Goal: Information Seeking & Learning: Check status

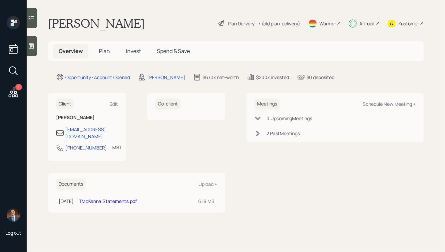
click at [16, 94] on icon at bounding box center [13, 92] width 12 height 12
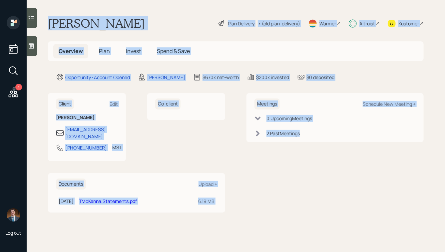
drag, startPoint x: 48, startPoint y: 22, endPoint x: 271, endPoint y: 206, distance: 289.3
click at [271, 206] on main "[PERSON_NAME] Plan Delivery • (old plan-delivery) Warmer Altruist Kustomer Over…" at bounding box center [236, 126] width 419 height 252
click at [271, 206] on div "Meetings Schedule New Meeting + 0 Upcoming Meeting s 2 Past Meeting s" at bounding box center [335, 152] width 177 height 119
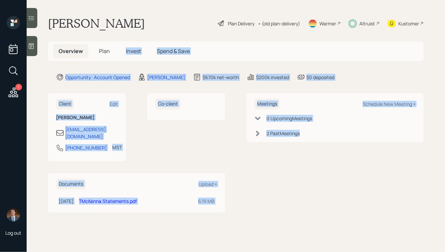
drag, startPoint x: 271, startPoint y: 206, endPoint x: 141, endPoint y: 33, distance: 216.7
click at [141, 33] on main "Toni McKenna Plan Delivery • (old plan-delivery) Warmer Altruist Kustomer Overv…" at bounding box center [236, 126] width 419 height 252
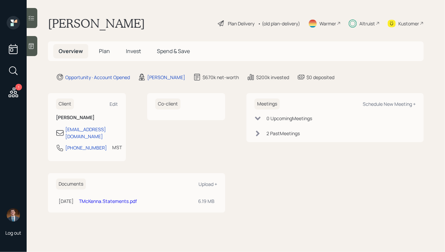
click at [112, 21] on h1 "Toni McKenna" at bounding box center [96, 23] width 97 height 15
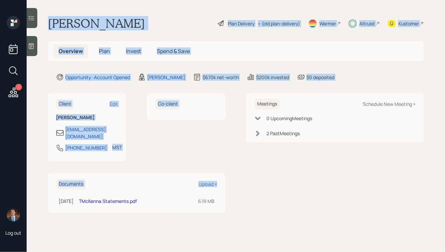
drag, startPoint x: 49, startPoint y: 21, endPoint x: 233, endPoint y: 185, distance: 246.7
click at [233, 185] on main "Toni McKenna Plan Delivery • (old plan-delivery) Warmer Altruist Kustomer Overv…" at bounding box center [236, 126] width 419 height 252
click at [233, 185] on div "Client Edit Toni McKenna tonimckenna05@gmail.com 719-293-1340 MST Currently 12:…" at bounding box center [236, 152] width 376 height 119
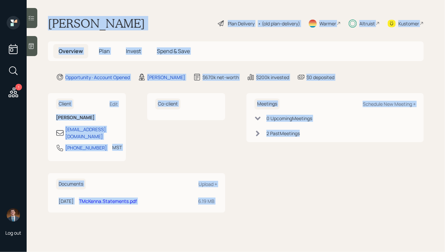
drag, startPoint x: 358, startPoint y: 165, endPoint x: 142, endPoint y: -26, distance: 288.3
click at [142, 0] on html "1 Log out Toni McKenna Plan Delivery • (old plan-delivery) Warmer Altruist Kust…" at bounding box center [222, 126] width 445 height 252
click at [134, 6] on main "Toni McKenna Plan Delivery • (old plan-delivery) Warmer Altruist Kustomer Overv…" at bounding box center [236, 126] width 419 height 252
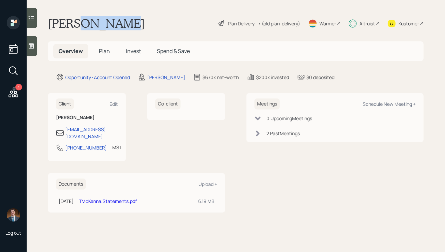
drag, startPoint x: 73, startPoint y: 21, endPoint x: 135, endPoint y: 29, distance: 63.2
click at [135, 29] on div "Toni McKenna Plan Delivery • (old plan-delivery) Warmer Altruist Kustomer" at bounding box center [236, 23] width 376 height 15
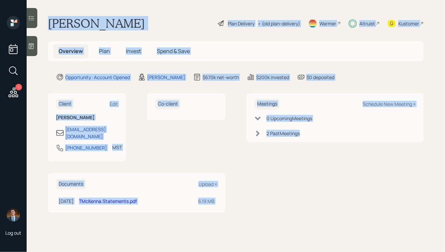
drag, startPoint x: 48, startPoint y: 22, endPoint x: 295, endPoint y: 195, distance: 301.7
click at [295, 195] on main "Toni McKenna Plan Delivery • (old plan-delivery) Warmer Altruist Kustomer Overv…" at bounding box center [236, 126] width 419 height 252
click at [295, 195] on div "Meetings Schedule New Meeting + 0 Upcoming Meeting s 2 Past Meeting s" at bounding box center [335, 152] width 177 height 119
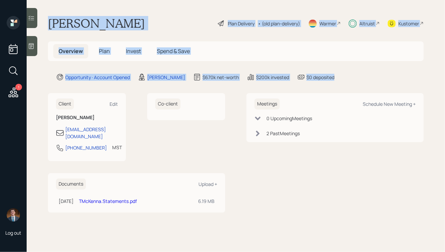
drag, startPoint x: 336, startPoint y: 76, endPoint x: 149, endPoint y: 7, distance: 199.5
click at [148, 7] on main "Toni McKenna Plan Delivery • (old plan-delivery) Warmer Altruist Kustomer Overv…" at bounding box center [236, 126] width 419 height 252
click at [149, 7] on main "Toni McKenna Plan Delivery • (old plan-delivery) Warmer Altruist Kustomer Overv…" at bounding box center [236, 126] width 419 height 252
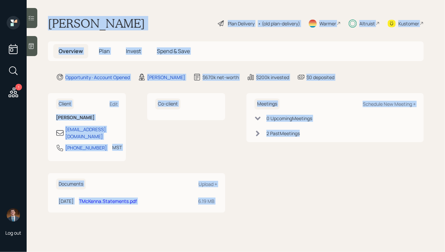
drag, startPoint x: 49, startPoint y: 20, endPoint x: 280, endPoint y: 209, distance: 298.5
click at [280, 209] on main "Toni McKenna Plan Delivery • (old plan-delivery) Warmer Altruist Kustomer Overv…" at bounding box center [236, 126] width 419 height 252
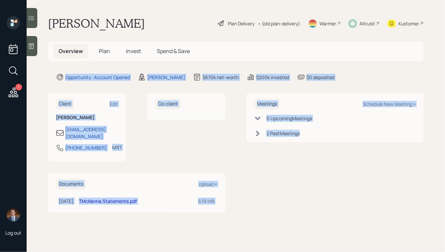
drag, startPoint x: 352, startPoint y: 145, endPoint x: 202, endPoint y: 50, distance: 177.6
click at [202, 51] on main "Toni McKenna Plan Delivery • (old plan-delivery) Warmer Altruist Kustomer Overv…" at bounding box center [236, 126] width 419 height 252
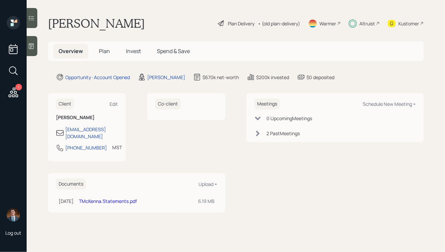
click at [162, 24] on div "Toni McKenna Plan Delivery • (old plan-delivery) Warmer Altruist Kustomer" at bounding box center [236, 23] width 376 height 15
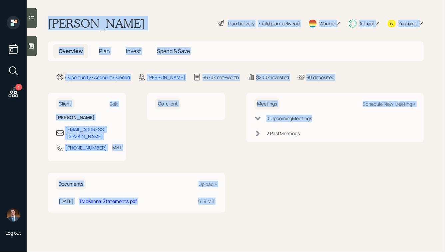
drag, startPoint x: 48, startPoint y: 22, endPoint x: 253, endPoint y: 190, distance: 265.5
click at [253, 190] on main "Toni McKenna Plan Delivery • (old plan-delivery) Warmer Altruist Kustomer Overv…" at bounding box center [236, 126] width 419 height 252
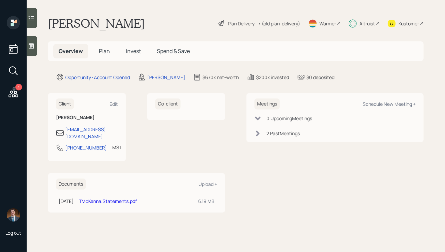
click at [253, 190] on div "Meetings Schedule New Meeting + 0 Upcoming Meeting s 2 Past Meeting s" at bounding box center [335, 152] width 177 height 119
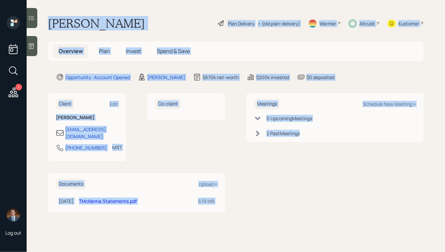
drag, startPoint x: 50, startPoint y: 23, endPoint x: 283, endPoint y: 176, distance: 278.8
click at [283, 176] on main "Toni McKenna Plan Delivery • (old plan-delivery) Warmer Altruist Kustomer Overv…" at bounding box center [236, 126] width 419 height 252
click at [310, 136] on div "2 Past Meeting s" at bounding box center [335, 133] width 161 height 7
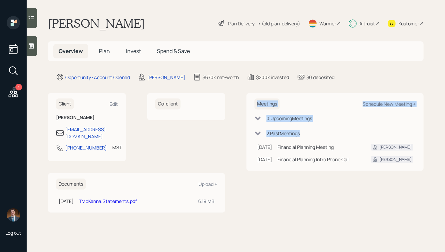
drag, startPoint x: 254, startPoint y: 98, endPoint x: 369, endPoint y: 174, distance: 138.1
click at [369, 174] on div "Meetings Schedule New Meeting + 0 Upcoming Meeting s 2 Past Meeting s Mar 26, 2…" at bounding box center [335, 152] width 177 height 119
drag, startPoint x: 436, startPoint y: 178, endPoint x: 308, endPoint y: 83, distance: 158.9
click at [308, 83] on main "Toni McKenna Plan Delivery • (old plan-delivery) Warmer Altruist Kustomer Overv…" at bounding box center [236, 126] width 419 height 252
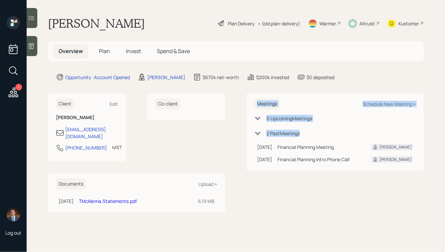
click at [291, 91] on main "Toni McKenna Plan Delivery • (old plan-delivery) Warmer Altruist Kustomer Overv…" at bounding box center [236, 126] width 419 height 252
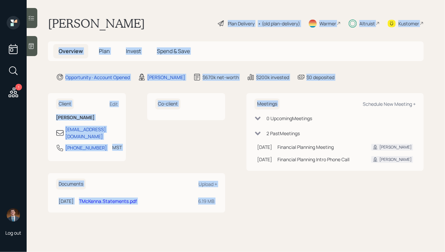
drag, startPoint x: 344, startPoint y: 85, endPoint x: 149, endPoint y: -8, distance: 216.2
click at [149, 0] on html "1 Log out Toni McKenna Plan Delivery • (old plan-delivery) Warmer Altruist Kust…" at bounding box center [222, 126] width 445 height 252
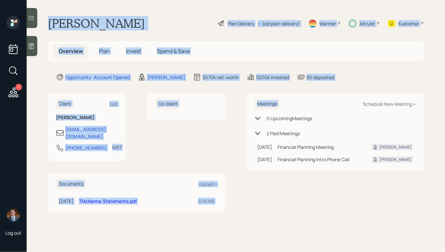
click at [143, 14] on main "Toni McKenna Plan Delivery • (old plan-delivery) Warmer Altruist Kustomer Overv…" at bounding box center [236, 126] width 419 height 252
drag, startPoint x: 50, startPoint y: 24, endPoint x: 305, endPoint y: 226, distance: 325.6
click at [305, 226] on main "Toni McKenna Plan Delivery • (old plan-delivery) Warmer Altruist Kustomer Overv…" at bounding box center [236, 126] width 419 height 252
click at [286, 193] on div "Meetings Schedule New Meeting + 0 Upcoming Meeting s 2 Past Meeting s Mar 26, 2…" at bounding box center [335, 152] width 177 height 119
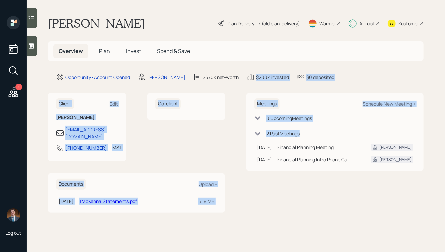
drag, startPoint x: 408, startPoint y: 172, endPoint x: 234, endPoint y: 38, distance: 219.3
click at [235, 39] on main "Toni McKenna Plan Delivery • (old plan-delivery) Warmer Altruist Kustomer Overv…" at bounding box center [236, 126] width 419 height 252
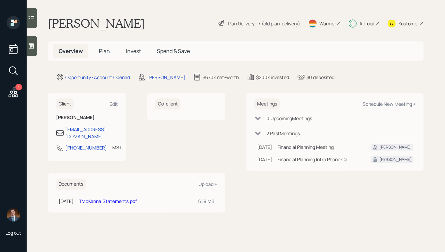
click at [183, 26] on div "Toni McKenna Plan Delivery • (old plan-delivery) Warmer Altruist Kustomer" at bounding box center [236, 23] width 376 height 15
click at [363, 23] on div "Altruist" at bounding box center [368, 23] width 16 height 7
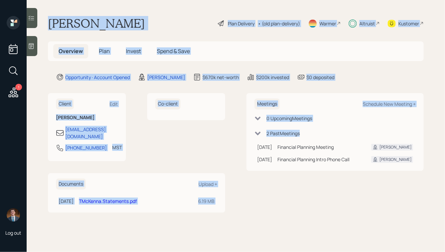
drag, startPoint x: 49, startPoint y: 22, endPoint x: 391, endPoint y: 181, distance: 376.7
click at [390, 181] on main "Toni McKenna Plan Delivery • (old plan-delivery) Warmer Altruist Kustomer Overv…" at bounding box center [236, 126] width 419 height 252
click at [391, 181] on div "Meetings Schedule New Meeting + 0 Upcoming Meeting s 2 Past Meeting s Mar 26, 2…" at bounding box center [335, 152] width 177 height 119
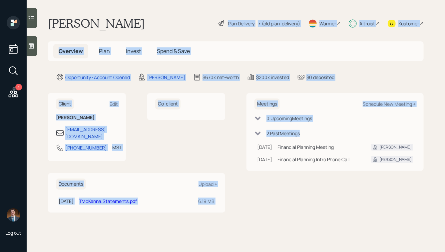
drag, startPoint x: 370, startPoint y: 171, endPoint x: 170, endPoint y: 12, distance: 255.6
click at [170, 13] on main "Toni McKenna Plan Delivery • (old plan-delivery) Warmer Altruist Kustomer Overv…" at bounding box center [236, 126] width 419 height 252
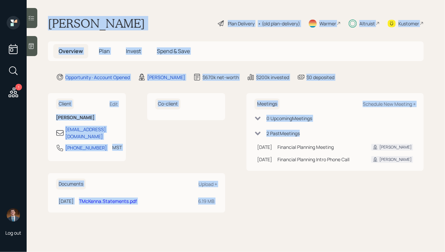
click at [170, 12] on main "Toni McKenna Plan Delivery • (old plan-delivery) Warmer Altruist Kustomer Overv…" at bounding box center [236, 126] width 419 height 252
drag, startPoint x: 50, startPoint y: 22, endPoint x: 319, endPoint y: 203, distance: 324.4
click at [319, 203] on main "Toni McKenna Plan Delivery • (old plan-delivery) Warmer Altruist Kustomer Overv…" at bounding box center [236, 126] width 419 height 252
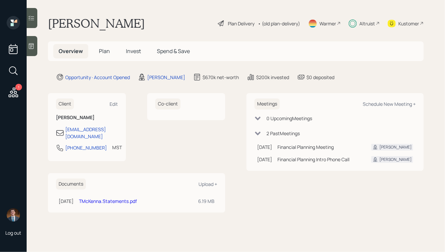
click at [381, 194] on div "Meetings Schedule New Meeting + 0 Upcoming Meeting s 2 Past Meeting s Mar 26, 2…" at bounding box center [335, 152] width 177 height 119
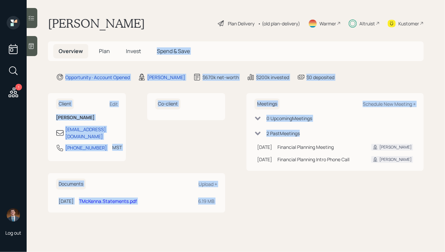
drag, startPoint x: 433, startPoint y: 183, endPoint x: 217, endPoint y: 32, distance: 263.7
click at [217, 32] on main "Toni McKenna Plan Delivery • (old plan-delivery) Warmer Altruist Kustomer Overv…" at bounding box center [236, 126] width 419 height 252
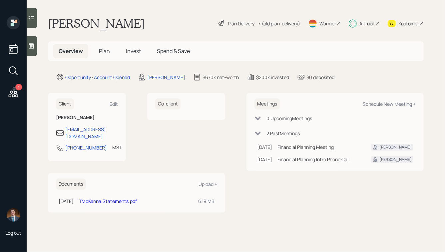
click at [159, 24] on div "Toni McKenna Plan Delivery • (old plan-delivery) Warmer Altruist Kustomer" at bounding box center [236, 23] width 376 height 15
click at [129, 51] on span "Invest" at bounding box center [133, 50] width 15 height 7
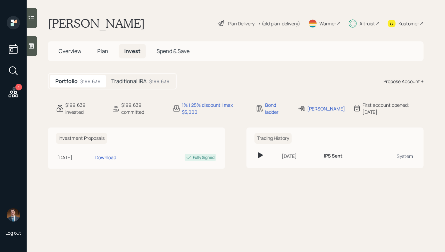
click at [134, 82] on h5 "Traditional IRA" at bounding box center [128, 81] width 35 height 6
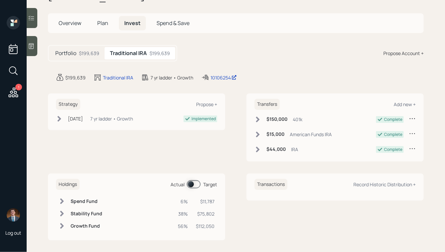
scroll to position [30, 0]
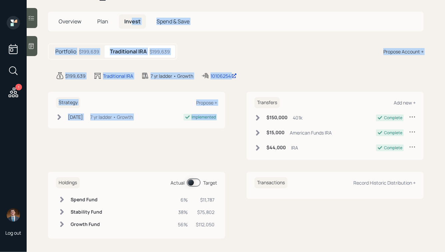
drag, startPoint x: 264, startPoint y: 81, endPoint x: 127, endPoint y: 24, distance: 149.1
click at [127, 24] on main "Toni McKenna Plan Delivery • (old plan-delivery) Warmer Altruist Kustomer Overv…" at bounding box center [236, 126] width 419 height 252
click at [175, 42] on main "Toni McKenna Plan Delivery • (old plan-delivery) Warmer Altruist Kustomer Overv…" at bounding box center [236, 126] width 419 height 252
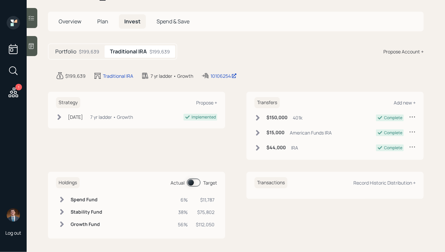
scroll to position [0, 0]
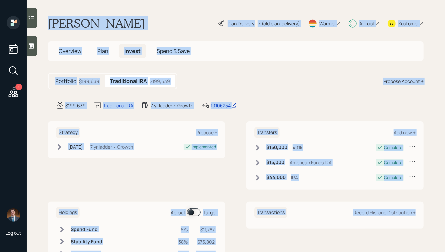
drag, startPoint x: 48, startPoint y: 20, endPoint x: 409, endPoint y: 246, distance: 426.1
click at [409, 246] on main "Toni McKenna Plan Delivery • (old plan-delivery) Warmer Altruist Kustomer Overv…" at bounding box center [236, 126] width 419 height 252
click at [409, 246] on div "Transactions Record Historic Distribution +" at bounding box center [335, 234] width 177 height 67
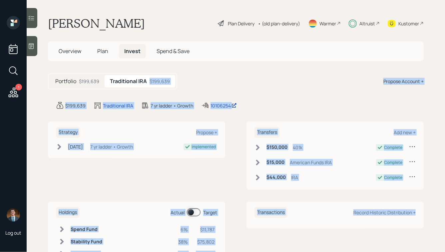
drag, startPoint x: 426, startPoint y: 243, endPoint x: 267, endPoint y: 65, distance: 238.5
click at [268, 65] on main "Toni McKenna Plan Delivery • (old plan-delivery) Warmer Altruist Kustomer Overv…" at bounding box center [236, 126] width 419 height 252
click at [251, 83] on div "Portfolio $199,639 Traditional IRA $199,639 Propose Account +" at bounding box center [236, 81] width 376 height 16
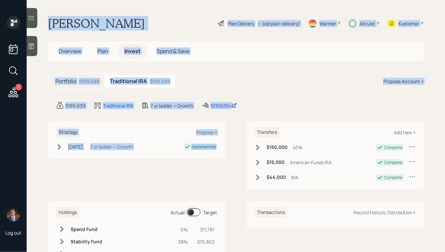
drag, startPoint x: 278, startPoint y: 113, endPoint x: 124, endPoint y: -10, distance: 196.6
click at [124, 0] on html "1 Log out Toni McKenna Plan Delivery • (old plan-delivery) Warmer Altruist Kust…" at bounding box center [222, 126] width 445 height 252
click at [136, 21] on div "Toni McKenna Plan Delivery • (old plan-delivery) Warmer Altruist Kustomer" at bounding box center [236, 23] width 376 height 15
drag, startPoint x: 48, startPoint y: 21, endPoint x: 237, endPoint y: 137, distance: 222.1
click at [237, 137] on main "Toni McKenna Plan Delivery • (old plan-delivery) Warmer Altruist Kustomer Overv…" at bounding box center [236, 126] width 419 height 252
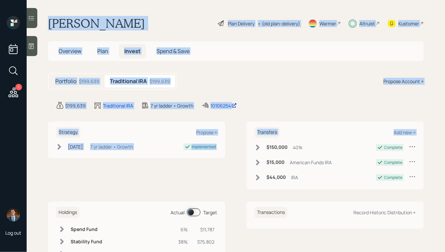
click at [236, 154] on div "Strategy Propose + Mar 26, 2025 Wednesday, March 26, 2025 2:42 PM EDT 7 yr ladd…" at bounding box center [236, 155] width 376 height 68
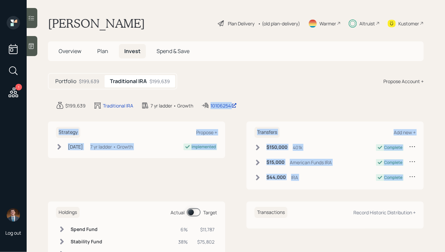
drag, startPoint x: 407, startPoint y: 194, endPoint x: 260, endPoint y: 89, distance: 181.0
click at [260, 89] on main "Toni McKenna Plan Delivery • (old plan-delivery) Warmer Altruist Kustomer Overv…" at bounding box center [236, 126] width 419 height 252
click at [312, 103] on div "$199,639 Traditional IRA 7 yr ladder • Growth 10106254" at bounding box center [240, 105] width 368 height 8
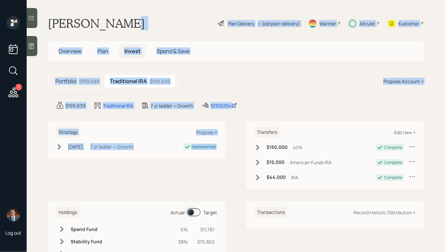
drag, startPoint x: 271, startPoint y: 114, endPoint x: 122, endPoint y: 15, distance: 178.7
click at [122, 15] on main "Toni McKenna Plan Delivery • (old plan-delivery) Warmer Altruist Kustomer Overv…" at bounding box center [236, 126] width 419 height 252
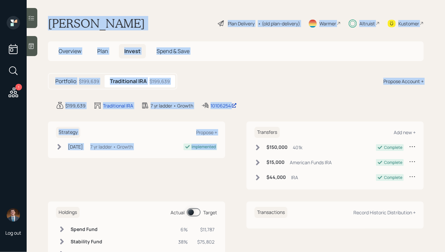
click at [105, 22] on h1 "Toni McKenna" at bounding box center [96, 23] width 97 height 15
drag, startPoint x: 50, startPoint y: 21, endPoint x: 261, endPoint y: 128, distance: 237.3
click at [262, 128] on main "Toni McKenna Plan Delivery • (old plan-delivery) Warmer Altruist Kustomer Overv…" at bounding box center [236, 126] width 419 height 252
click at [279, 108] on div "$199,639 Traditional IRA 7 yr ladder • Growth 10106254" at bounding box center [240, 105] width 368 height 8
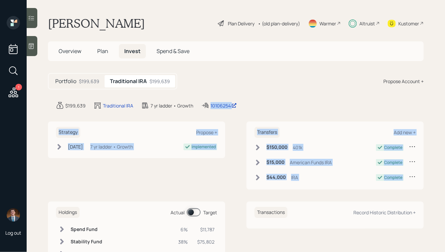
drag, startPoint x: 426, startPoint y: 182, endPoint x: 275, endPoint y: 80, distance: 181.8
click at [276, 80] on main "Toni McKenna Plan Delivery • (old plan-delivery) Warmer Altruist Kustomer Overv…" at bounding box center [236, 126] width 419 height 252
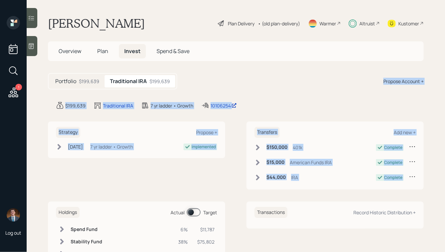
click at [275, 80] on div "Portfolio $199,639 Traditional IRA $199,639 Propose Account +" at bounding box center [236, 81] width 376 height 16
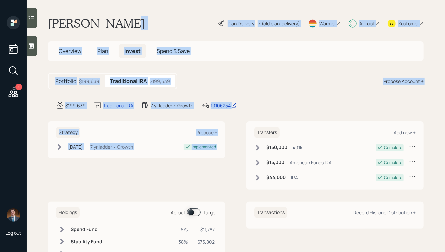
drag, startPoint x: 279, startPoint y: 120, endPoint x: 148, endPoint y: 24, distance: 161.7
click at [150, 26] on main "Toni McKenna Plan Delivery • (old plan-delivery) Warmer Altruist Kustomer Overv…" at bounding box center [236, 126] width 419 height 252
click at [148, 24] on div "Toni McKenna Plan Delivery • (old plan-delivery) Warmer Altruist Kustomer" at bounding box center [236, 23] width 376 height 15
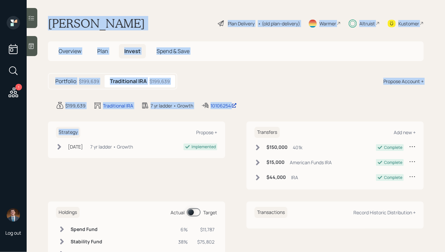
drag, startPoint x: 46, startPoint y: 20, endPoint x: 235, endPoint y: 127, distance: 216.6
click at [235, 127] on main "Toni McKenna Plan Delivery • (old plan-delivery) Warmer Altruist Kustomer Overv…" at bounding box center [236, 126] width 419 height 252
click at [257, 105] on div "$199,639 Traditional IRA 7 yr ladder • Growth 10106254" at bounding box center [240, 105] width 368 height 8
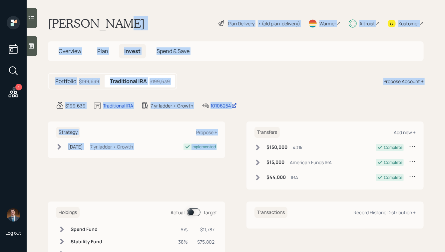
drag, startPoint x: 268, startPoint y: 111, endPoint x: 112, endPoint y: 15, distance: 183.4
click at [112, 15] on main "Toni McKenna Plan Delivery • (old plan-delivery) Warmer Altruist Kustomer Overv…" at bounding box center [236, 126] width 419 height 252
click at [109, 21] on h1 "Toni McKenna" at bounding box center [96, 23] width 97 height 15
